Goal: Information Seeking & Learning: Learn about a topic

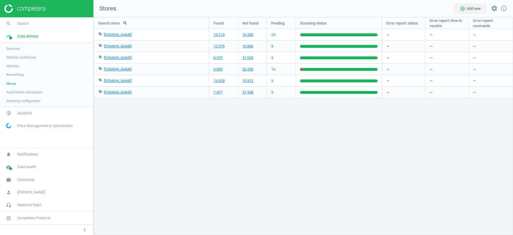
click at [21, 182] on span "Unioncoop" at bounding box center [25, 179] width 17 height 5
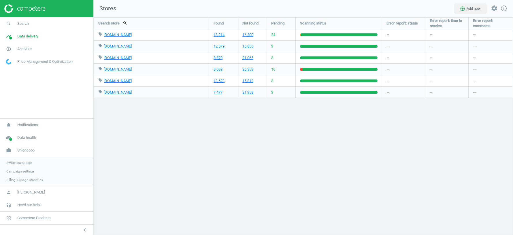
click at [24, 162] on span "Switch campaign" at bounding box center [19, 162] width 26 height 5
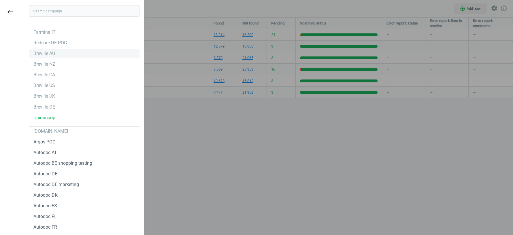
click at [45, 54] on div "Breville AU" at bounding box center [44, 53] width 22 height 6
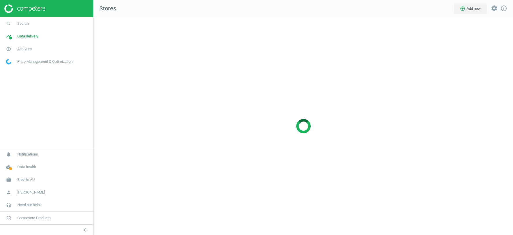
scroll to position [218, 419]
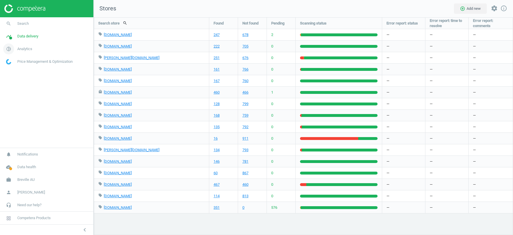
click at [24, 49] on span "Analytics" at bounding box center [24, 48] width 15 height 5
click at [7, 75] on link "Price index" at bounding box center [46, 78] width 93 height 9
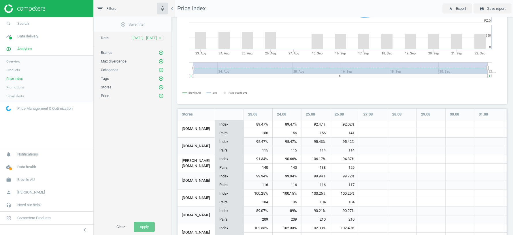
scroll to position [66, 0]
click at [15, 69] on span "Products" at bounding box center [13, 70] width 14 height 5
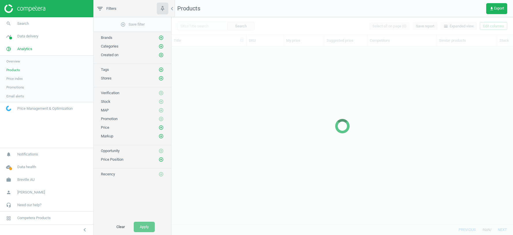
scroll to position [178, 341]
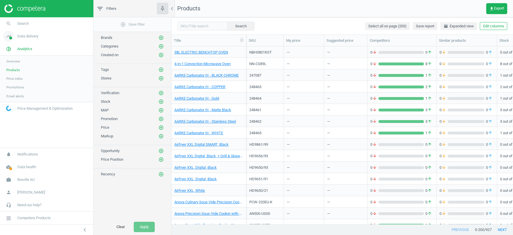
click at [34, 36] on span "Data delivery" at bounding box center [27, 36] width 21 height 5
click at [12, 82] on span "Stores" at bounding box center [11, 83] width 10 height 5
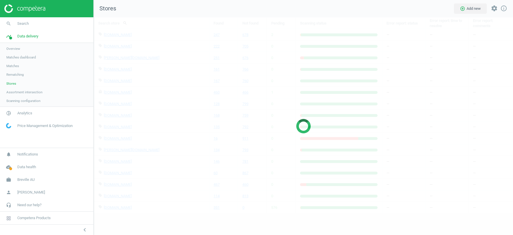
scroll to position [218, 419]
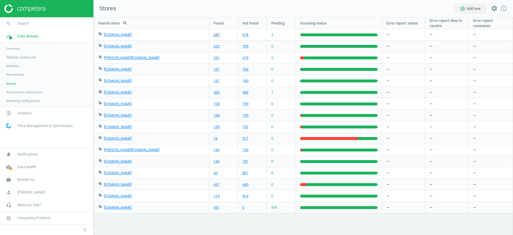
click at [217, 35] on link "247" at bounding box center [216, 34] width 6 height 5
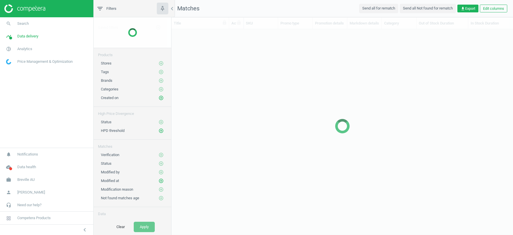
scroll to position [195, 341]
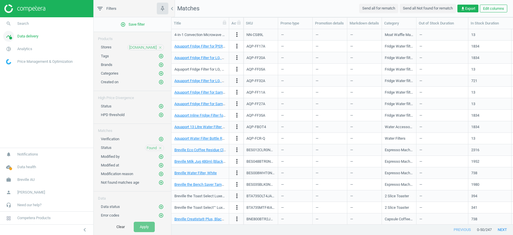
click at [24, 37] on span "Data delivery" at bounding box center [27, 36] width 21 height 5
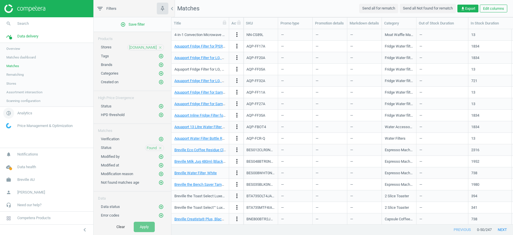
click at [22, 111] on span "Analytics" at bounding box center [24, 113] width 15 height 5
click at [15, 80] on span "Price index" at bounding box center [14, 78] width 16 height 5
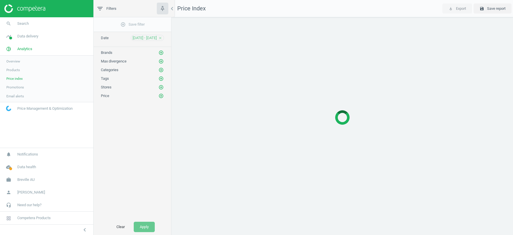
click at [160, 38] on icon "close" at bounding box center [160, 38] width 4 height 4
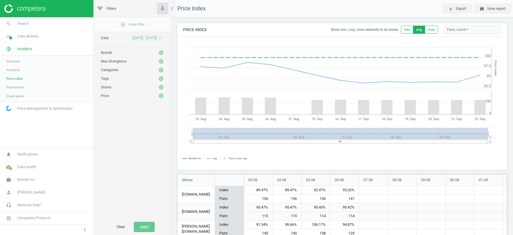
scroll to position [290, 330]
click at [160, 37] on icon "close" at bounding box center [160, 38] width 4 height 4
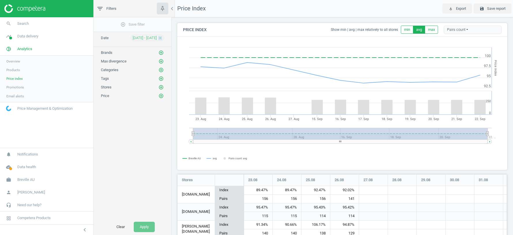
click at [160, 37] on icon "close" at bounding box center [160, 38] width 4 height 4
click at [464, 31] on div "Pairs count" at bounding box center [473, 30] width 58 height 9
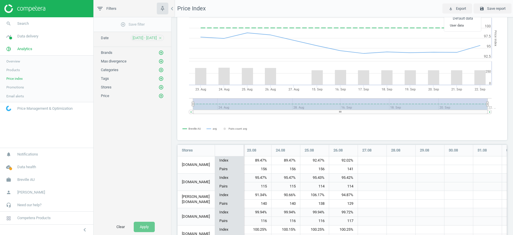
scroll to position [33, 0]
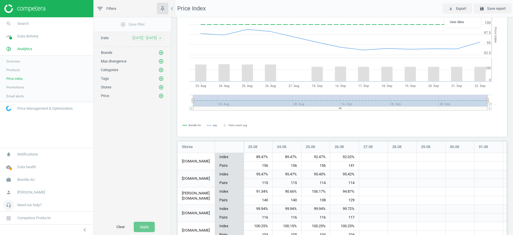
click at [24, 205] on span "Need our help?" at bounding box center [29, 205] width 24 height 5
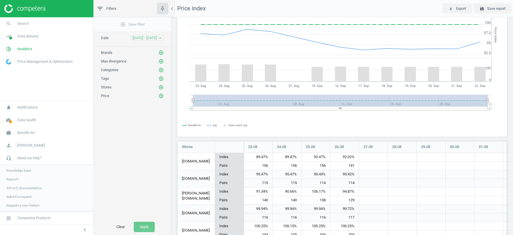
click at [16, 170] on span "Knowledge base" at bounding box center [18, 170] width 25 height 5
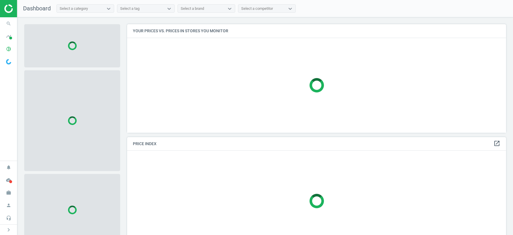
scroll to position [108, 379]
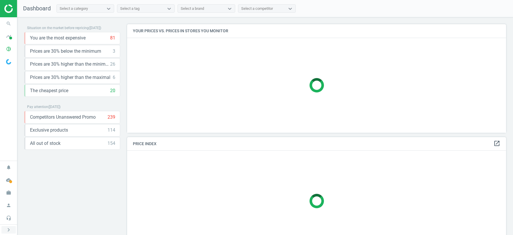
click at [7, 230] on icon "chevron_right" at bounding box center [8, 229] width 7 height 7
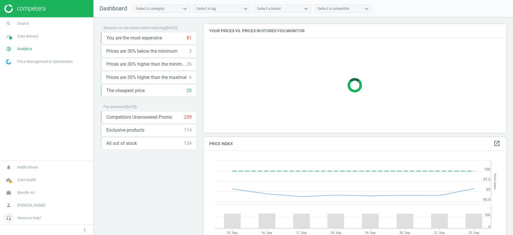
scroll to position [133, 303]
click at [21, 217] on span "Need our help?" at bounding box center [29, 218] width 24 height 5
click at [18, 184] on span "Knowledge base" at bounding box center [18, 183] width 25 height 5
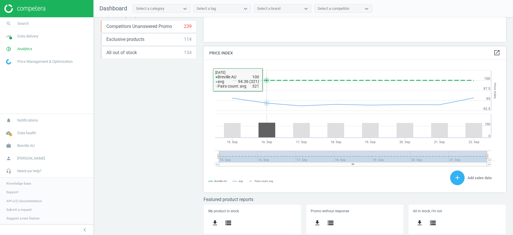
scroll to position [0, 0]
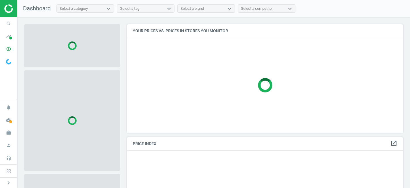
scroll to position [109, 277]
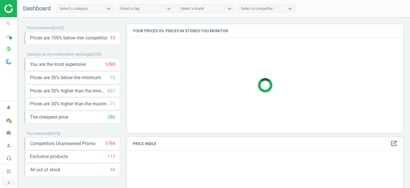
click at [10, 183] on icon "chevron_right" at bounding box center [8, 182] width 7 height 7
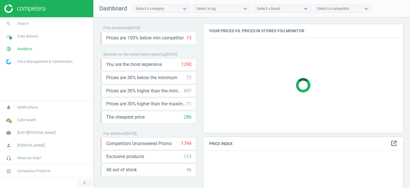
scroll to position [3, 3]
click at [27, 168] on span "Competera Products" at bounding box center [46, 171] width 93 height 13
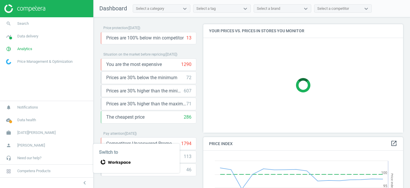
click at [125, 162] on icon at bounding box center [115, 162] width 32 height 8
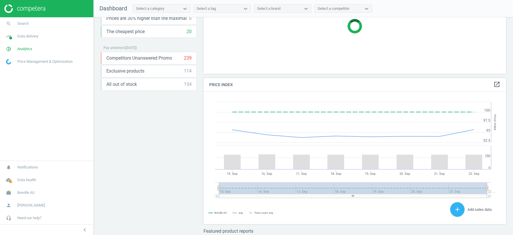
scroll to position [133, 303]
click at [24, 51] on span "Analytics" at bounding box center [24, 48] width 15 height 5
click at [15, 80] on span "Price index" at bounding box center [14, 78] width 16 height 5
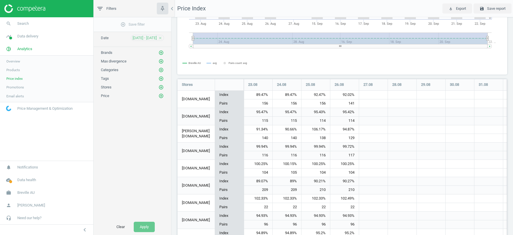
scroll to position [97, 0]
